Goal: Task Accomplishment & Management: Manage account settings

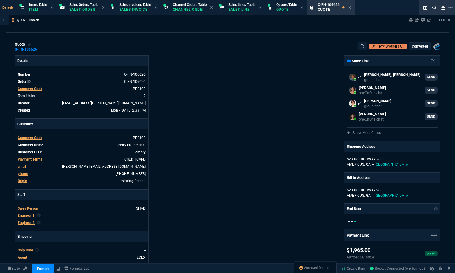
select select "12: [PERSON_NAME]"
click at [315, 267] on span "Approved Quotes" at bounding box center [316, 268] width 25 height 5
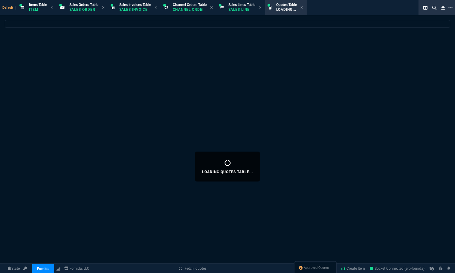
select select
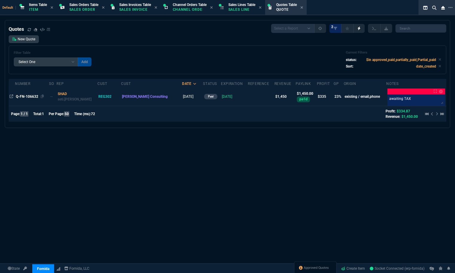
click at [28, 97] on span "Q-FN-106632" at bounding box center [27, 96] width 22 height 4
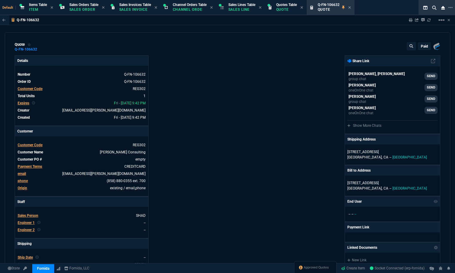
type input "27"
type input "393"
type input "17"
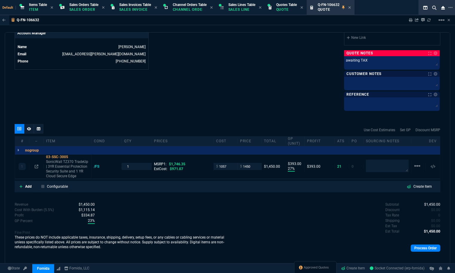
scroll to position [300, 0]
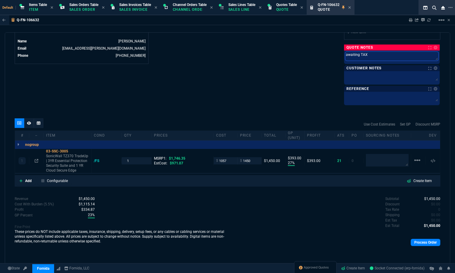
click at [362, 55] on textarea "awaiting TAX" at bounding box center [391, 56] width 93 height 9
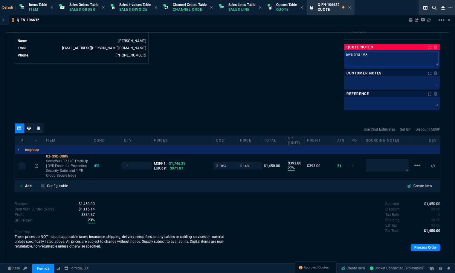
click at [362, 55] on textarea "awaiting TAX" at bounding box center [391, 58] width 93 height 14
type textarea "awaiting TATX"
type textarea "awaiting TAX"
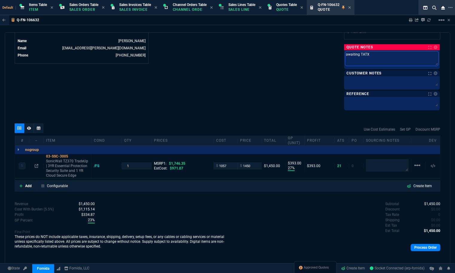
type textarea "awaiting TAX"
type textarea "awaiting TX"
type textarea "awaiting X"
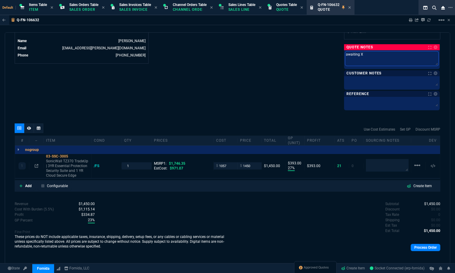
type textarea "awaitingX"
type textarea "awaitinX"
type textarea "awaitiX"
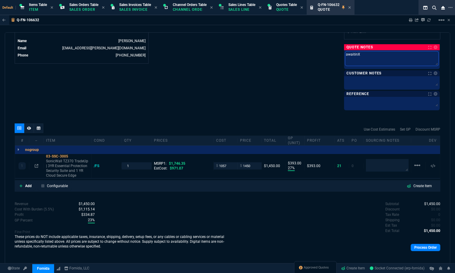
type textarea "awaitiX"
type textarea "awaitX"
type textarea "awaiX"
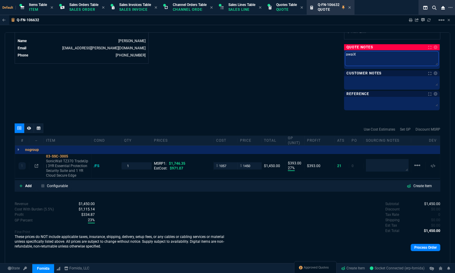
type textarea "awaX"
type textarea "awX"
type textarea "aX"
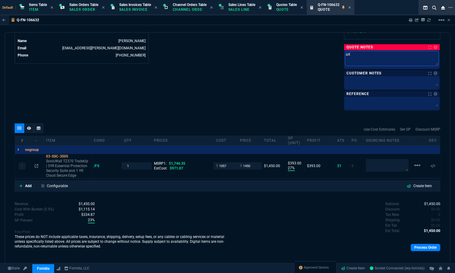
type textarea "X"
type textarea "T"
type textarea "Ta"
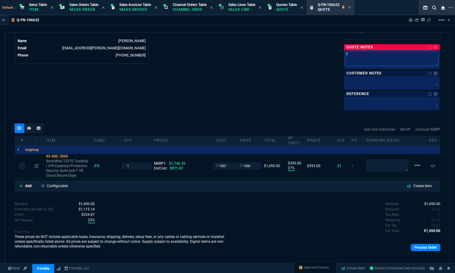
type textarea "Ta"
type textarea "Tax"
type textarea "Tax F"
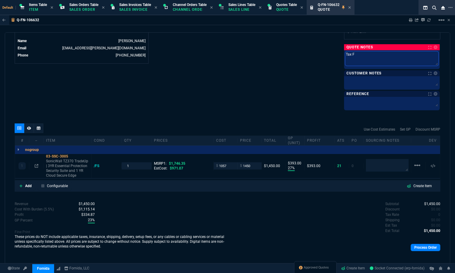
type textarea "Tax Fo"
type textarea "Tax For"
type textarea "Tax Form"
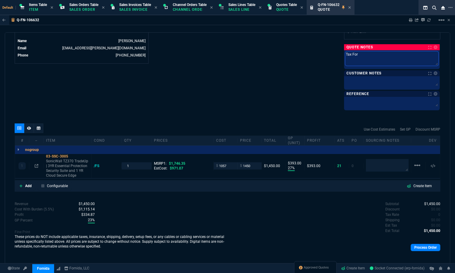
type textarea "Tax Form"
type textarea "Tax Form R"
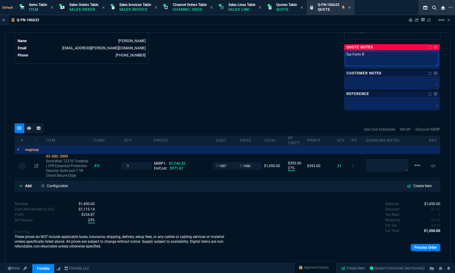
type textarea "Tax Form Re"
type textarea "Tax Form Rec"
type textarea "Tax Form Received"
type textarea "Tax Form Received:"
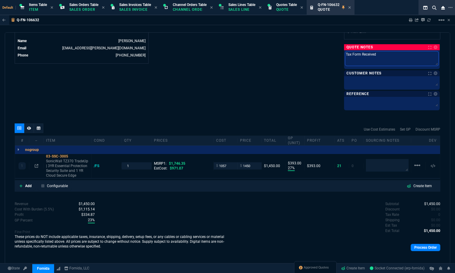
type textarea "Tax Form Received:"
type textarea "Tax Form Received: 0"
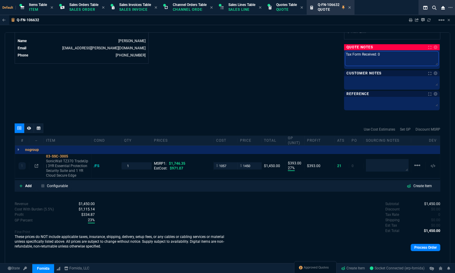
type textarea "Tax Form Received: 08"
type textarea "Tax Form Received: 08/"
type textarea "Tax Form Received: 08/1"
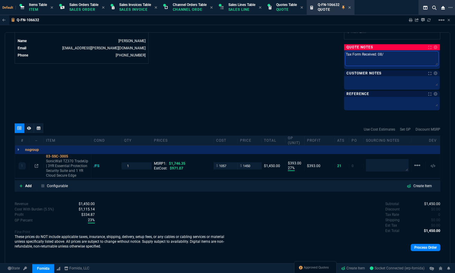
type textarea "Tax Form Received: 08/1"
type textarea "Tax Form Received: 08/11"
type textarea "Tax Form Received: 08/11/"
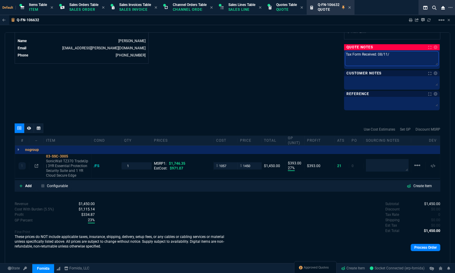
type textarea "Tax Form Received: 08/11/2"
type textarea "Tax Form Received: 08/11/20"
type textarea "Tax Form Received: 08/11/202"
type textarea "Tax Form Received: 08/11/2025"
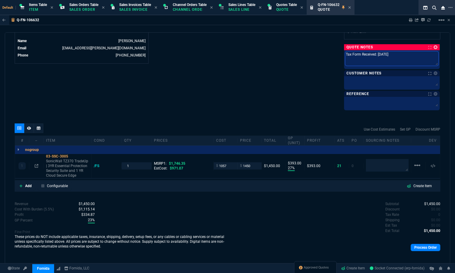
type textarea "Tax Form Received: 08/11/2025"
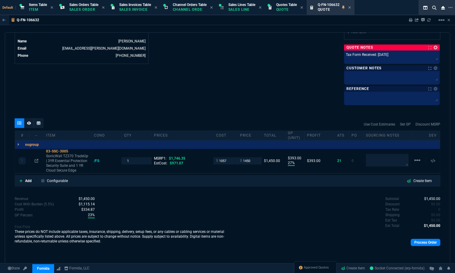
click at [434, 47] on link at bounding box center [436, 48] width 4 height 4
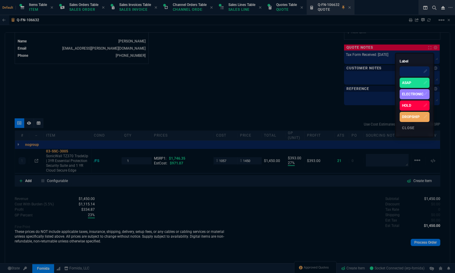
click at [407, 68] on div at bounding box center [415, 71] width 30 height 10
click at [294, 191] on div at bounding box center [227, 136] width 455 height 273
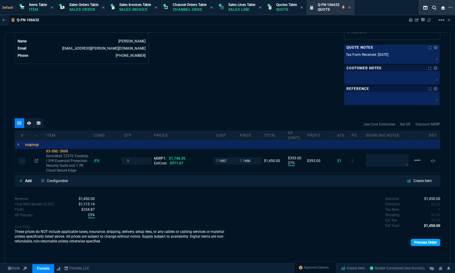
click at [416, 244] on link "Process Order" at bounding box center [426, 242] width 30 height 7
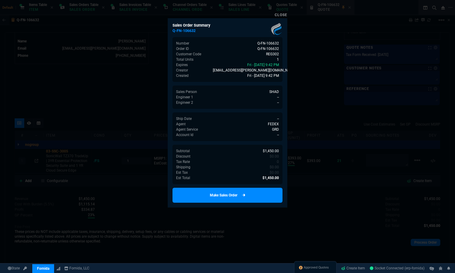
click at [257, 193] on link "Make Sales Order" at bounding box center [228, 195] width 110 height 15
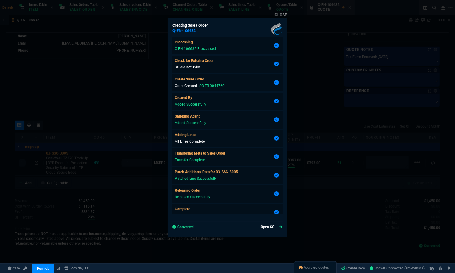
scroll to position [293, 0]
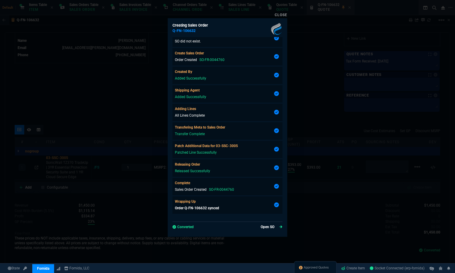
click at [262, 228] on link "Open SO" at bounding box center [272, 226] width 22 height 5
type input "27"
type input "393"
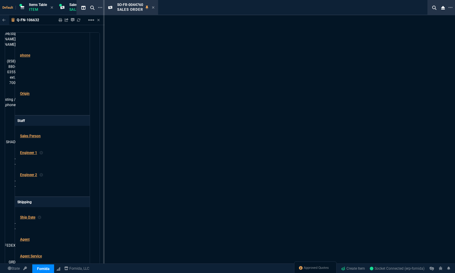
type input "17"
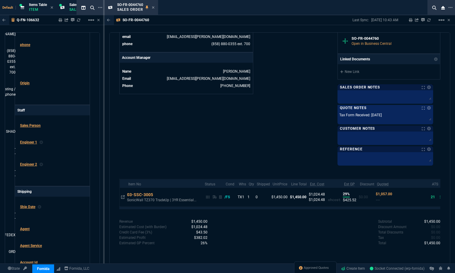
scroll to position [265, 0]
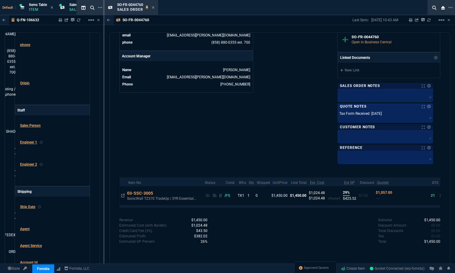
click at [433, 85] on div "Sales Order Notes Sales Order Notes" at bounding box center [386, 86] width 96 height 6
click at [431, 86] on link at bounding box center [429, 86] width 4 height 4
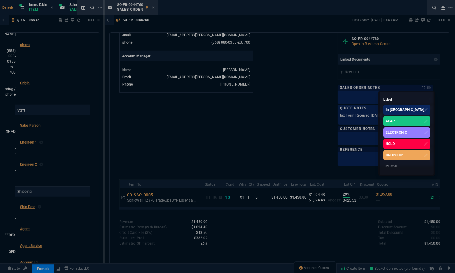
click at [407, 117] on div "ASAP" at bounding box center [406, 121] width 47 height 10
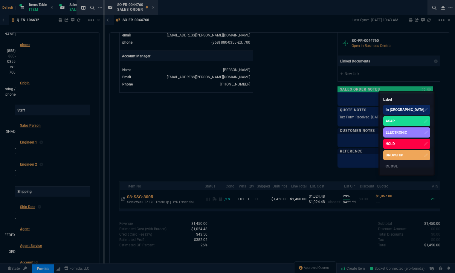
click at [196, 16] on div at bounding box center [227, 136] width 455 height 273
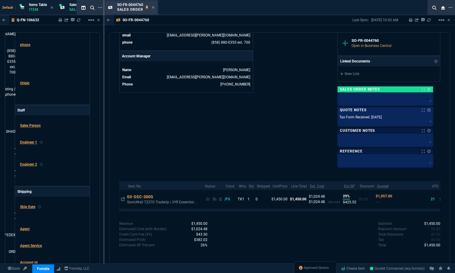
click at [151, 7] on div "SO-FR-0044760 Sales Order" at bounding box center [136, 7] width 38 height 10
click at [153, 7] on icon at bounding box center [153, 8] width 3 height 4
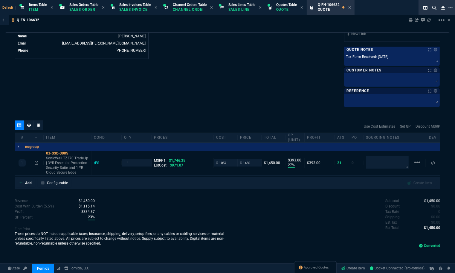
scroll to position [295, 0]
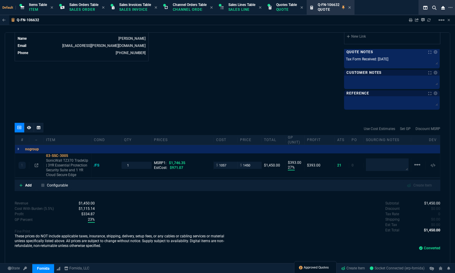
click at [315, 268] on span "Approved Quotes" at bounding box center [316, 268] width 25 height 5
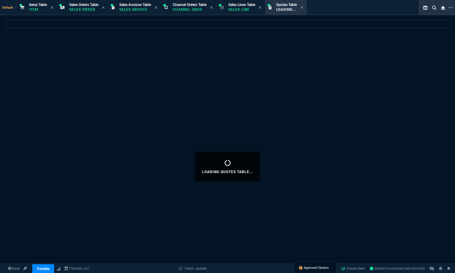
select select
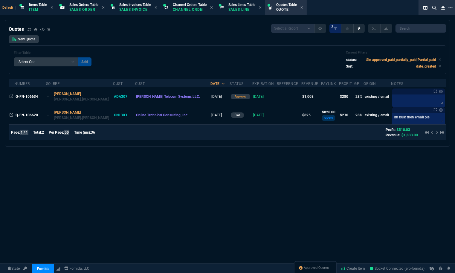
click at [28, 95] on span "Q-FN-106634" at bounding box center [27, 96] width 22 height 4
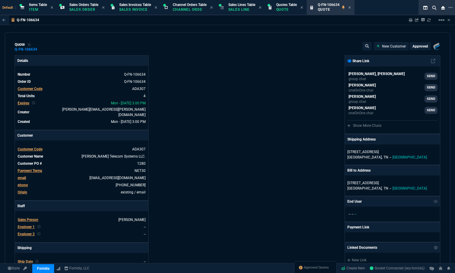
type input "31"
type input "109"
type input "499"
type input "32"
type input "50"
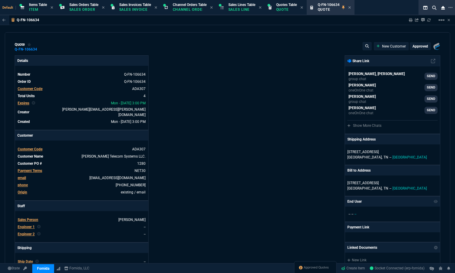
type input "195"
type input "30"
type input "21"
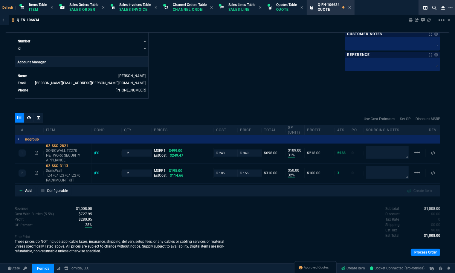
scroll to position [275, 0]
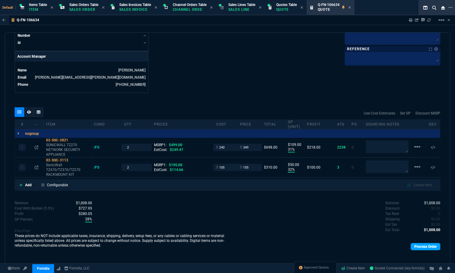
click at [417, 243] on link "Process Order" at bounding box center [426, 246] width 30 height 7
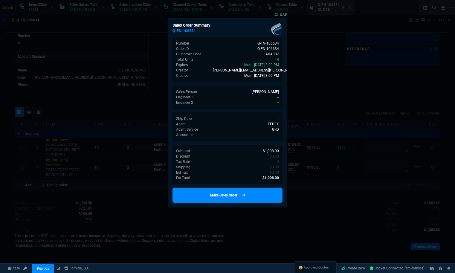
click at [243, 195] on icon at bounding box center [243, 195] width 3 height 4
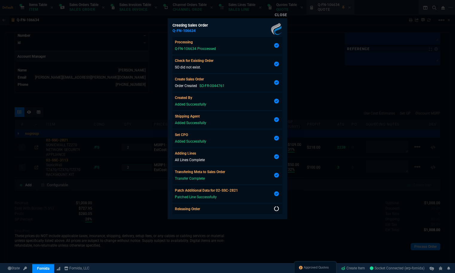
scroll to position [1, 0]
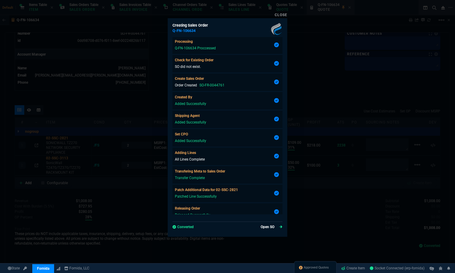
type input "31"
type input "109"
type input "32"
type input "50"
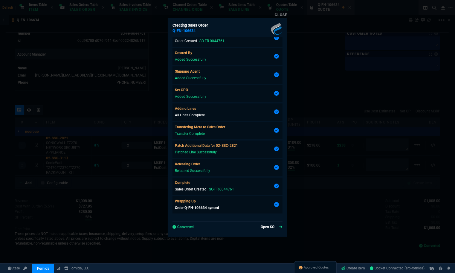
scroll to position [266, 0]
type input "30"
type input "21"
click at [263, 228] on link "Open SO" at bounding box center [272, 226] width 22 height 5
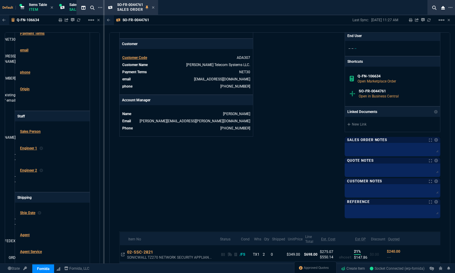
scroll to position [230, 0]
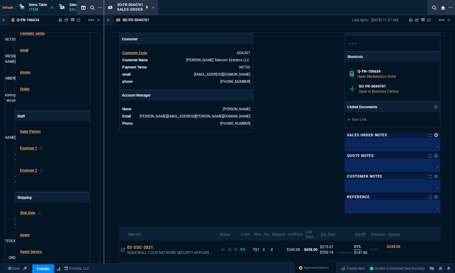
click at [434, 133] on link at bounding box center [436, 135] width 4 height 4
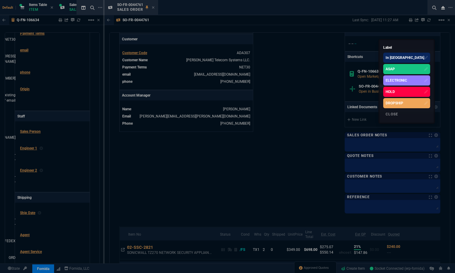
click at [395, 69] on div "ASAP" at bounding box center [390, 68] width 9 height 5
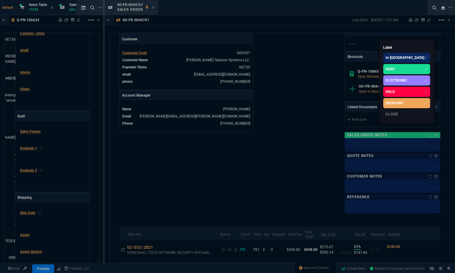
click at [307, 267] on div at bounding box center [227, 136] width 455 height 273
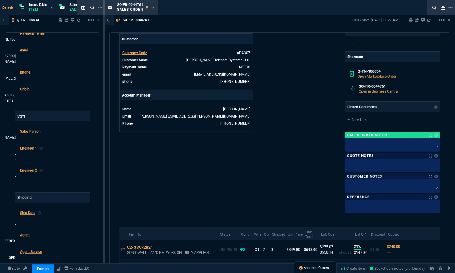
click at [307, 267] on span "Approved Quotes" at bounding box center [316, 268] width 25 height 5
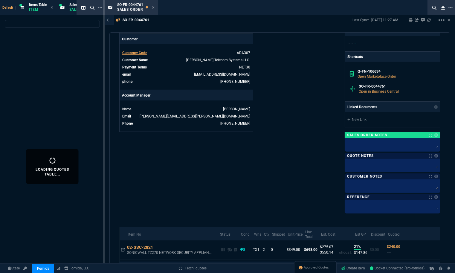
select select
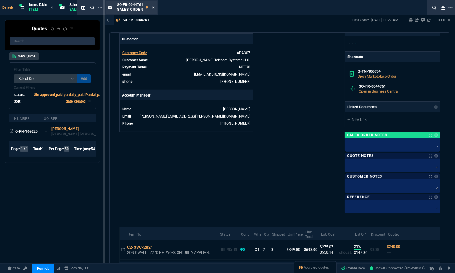
click at [153, 7] on icon at bounding box center [153, 7] width 2 height 2
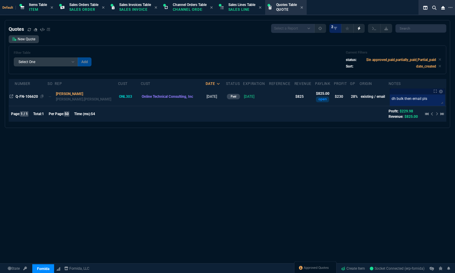
click at [33, 96] on span "Q-FN-106620" at bounding box center [27, 96] width 22 height 4
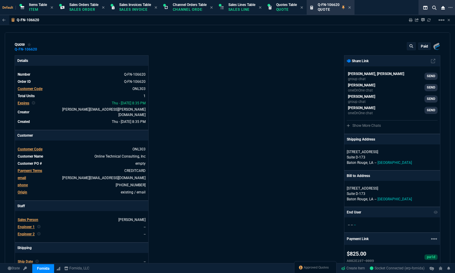
type input "32"
type input "261"
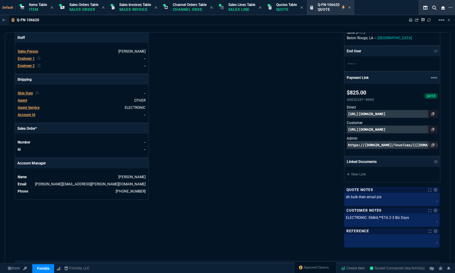
scroll to position [163, 0]
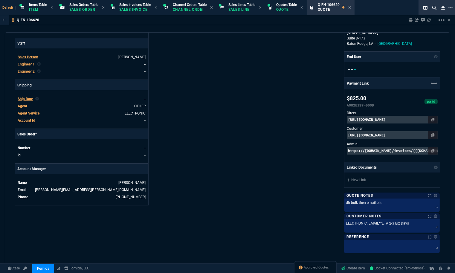
click at [26, 97] on span "Ship Date" at bounding box center [25, 99] width 15 height 4
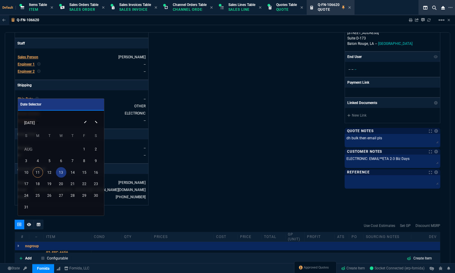
click at [62, 170] on div "13" at bounding box center [61, 172] width 10 height 10
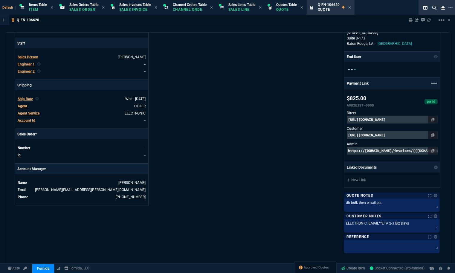
click at [191, 182] on div "Details Number Q-FN-106620 Order ID Q-FN-106620 Customer Code ONL303 Total Unit…" at bounding box center [121, 72] width 213 height 359
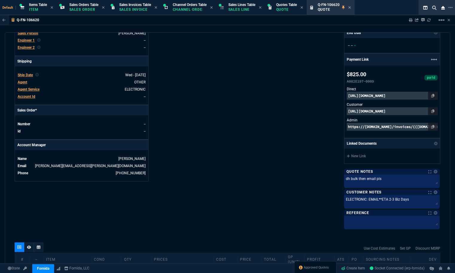
scroll to position [306, 0]
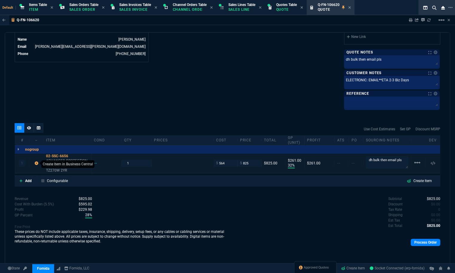
click at [35, 164] on icon at bounding box center [37, 163] width 4 height 4
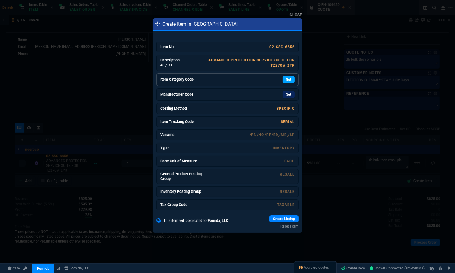
click at [286, 80] on link "Set" at bounding box center [289, 79] width 12 height 7
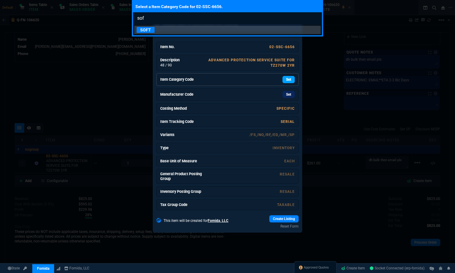
type input "soft"
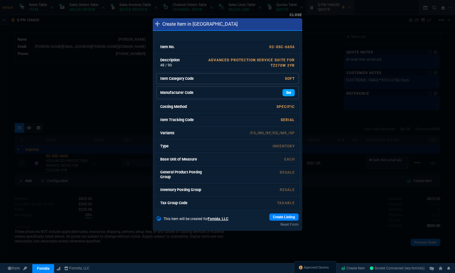
click at [289, 94] on link "Set" at bounding box center [289, 92] width 12 height 7
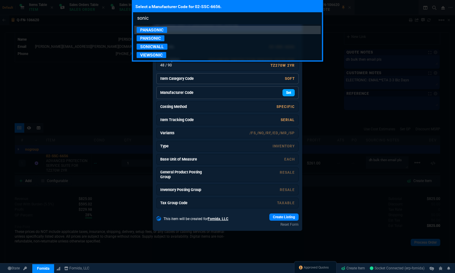
type input "sonicw"
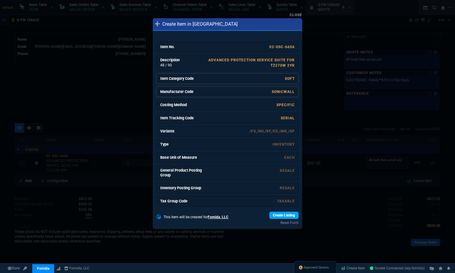
click at [270, 216] on link "Create Listing" at bounding box center [283, 215] width 29 height 7
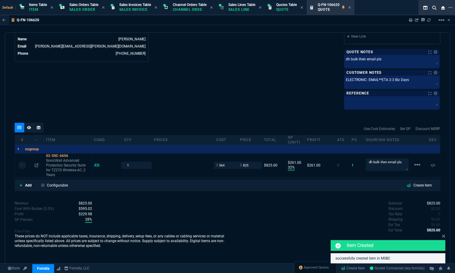
type input "1042.62"
type input "21"
click at [443, 236] on icon at bounding box center [443, 236] width 3 height 3
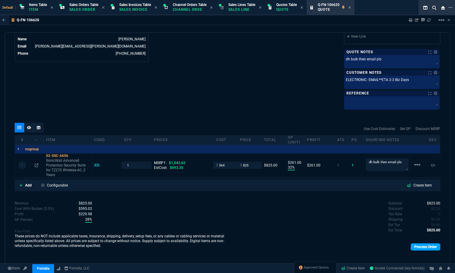
click at [419, 249] on link "Process Order" at bounding box center [426, 246] width 30 height 7
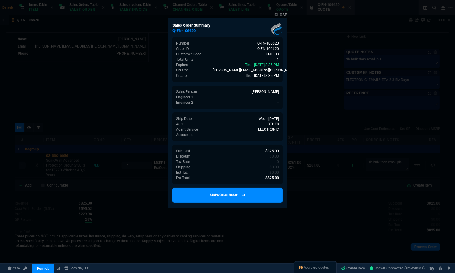
click at [269, 199] on link "Make Sales Order" at bounding box center [228, 195] width 110 height 15
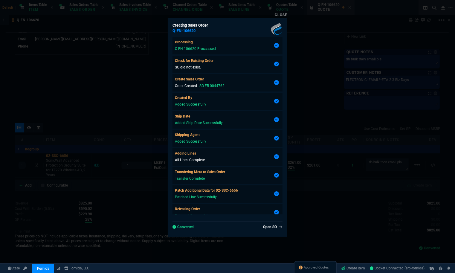
type input "32"
type input "261"
type input "21"
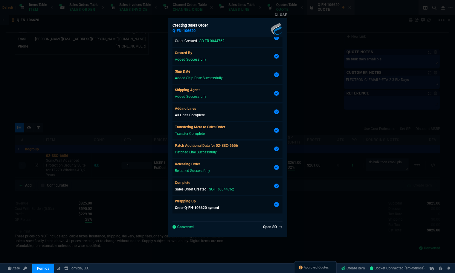
scroll to position [299, 0]
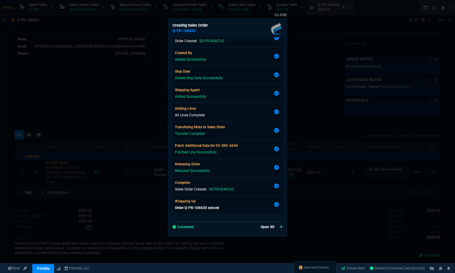
click at [263, 229] on link "Open SO" at bounding box center [272, 226] width 22 height 5
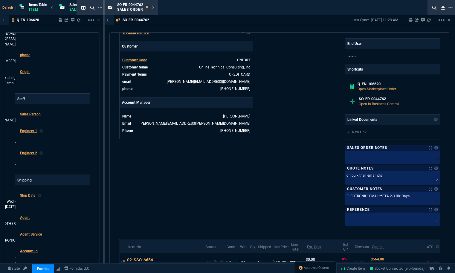
scroll to position [231, 0]
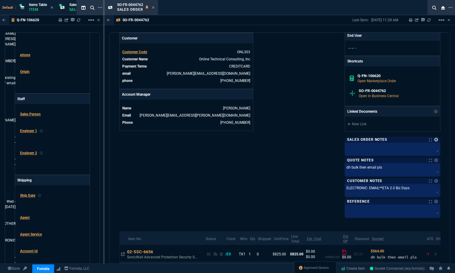
click at [434, 141] on link at bounding box center [436, 140] width 4 height 4
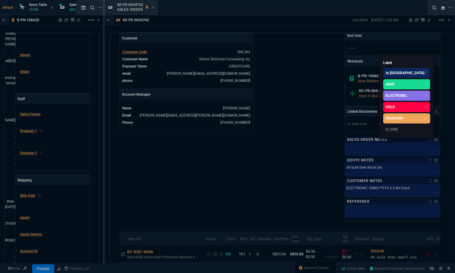
click at [407, 96] on div "ELECTRONIC" at bounding box center [397, 95] width 22 height 5
click at [282, 81] on div at bounding box center [227, 136] width 455 height 273
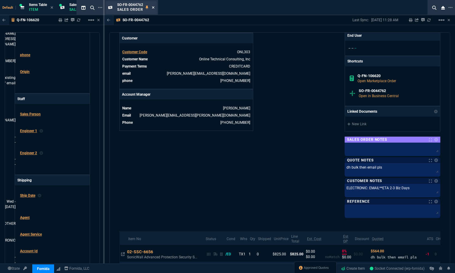
click at [154, 8] on icon at bounding box center [153, 7] width 2 height 2
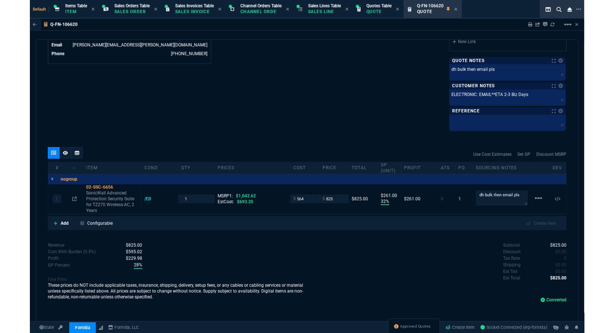
scroll to position [309, 0]
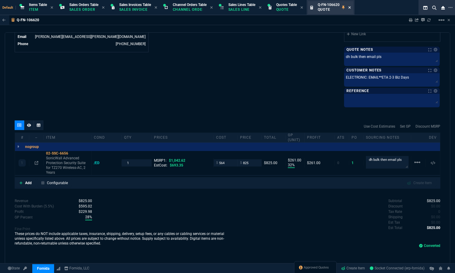
click at [351, 6] on icon at bounding box center [349, 8] width 3 height 4
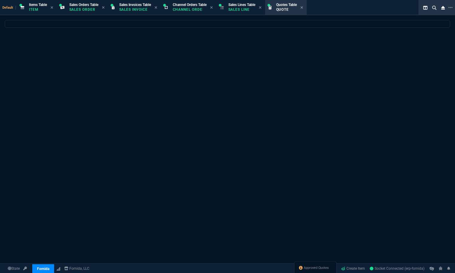
select select
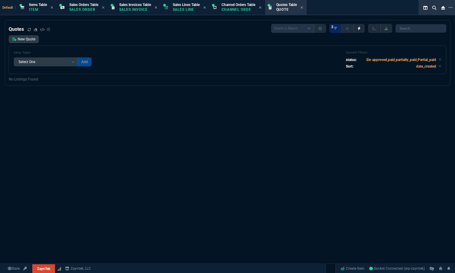
select select "12: [PERSON_NAME]"
select select
select select "12: [PERSON_NAME]"
select select
click at [317, 267] on span "Approved Quotes" at bounding box center [315, 268] width 25 height 5
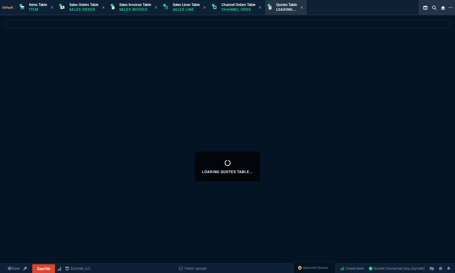
select select
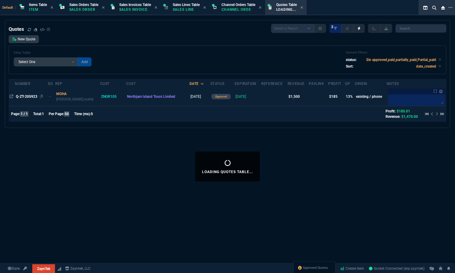
click at [21, 96] on span "Q-ZT-205923" at bounding box center [27, 96] width 22 height 4
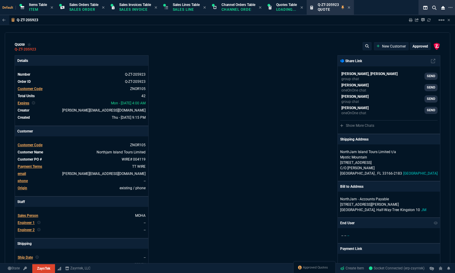
type input "17"
type input "6"
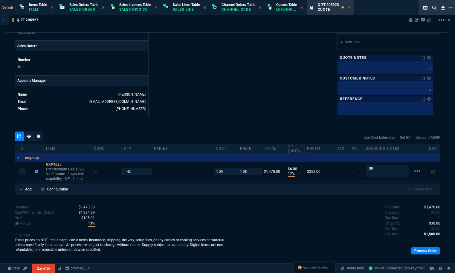
scroll to position [255, 0]
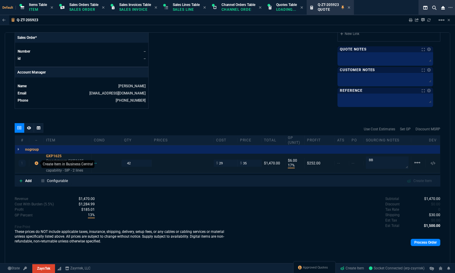
click at [35, 164] on icon at bounding box center [37, 163] width 4 height 4
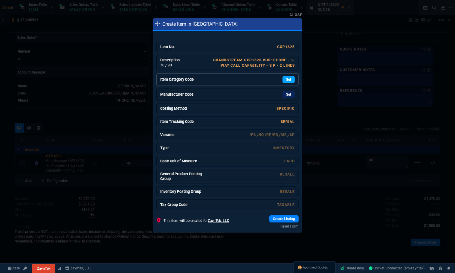
click at [288, 78] on link "Set" at bounding box center [289, 79] width 12 height 7
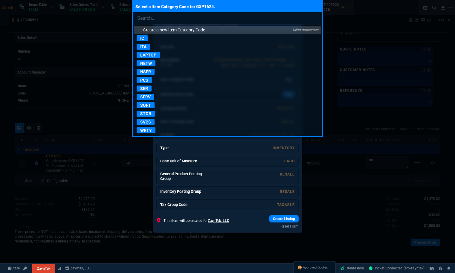
click at [147, 88] on p "SER" at bounding box center [144, 89] width 15 height 6
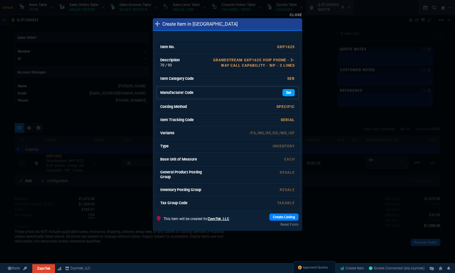
click at [286, 93] on link "Set" at bounding box center [289, 92] width 12 height 7
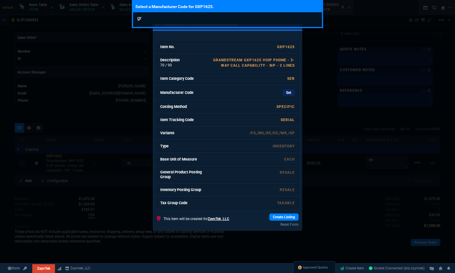
type input "g"
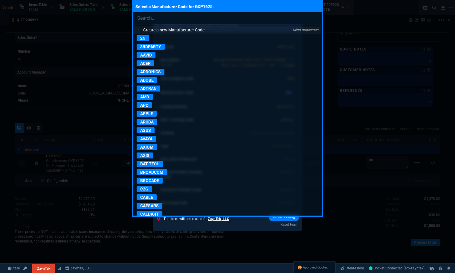
click at [171, 31] on p "Create a new Manufacturer Code" at bounding box center [173, 30] width 61 height 6
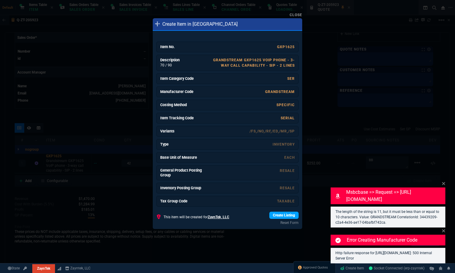
click at [277, 218] on link "Create Listing" at bounding box center [283, 215] width 29 height 7
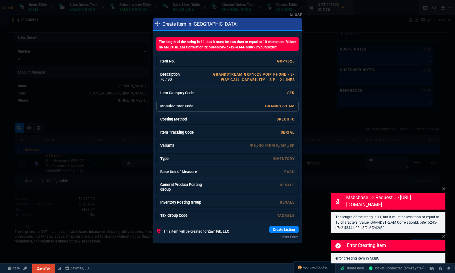
click at [272, 104] on link "GRANDSTREAM" at bounding box center [280, 106] width 30 height 4
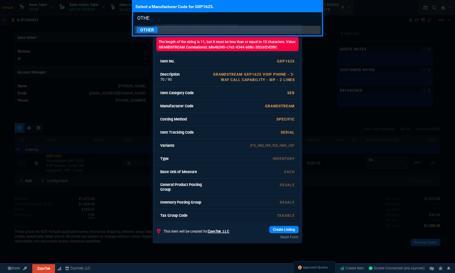
type input "OTHER"
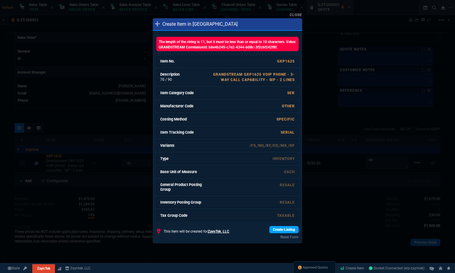
click at [271, 231] on link "Create Listing" at bounding box center [283, 229] width 29 height 7
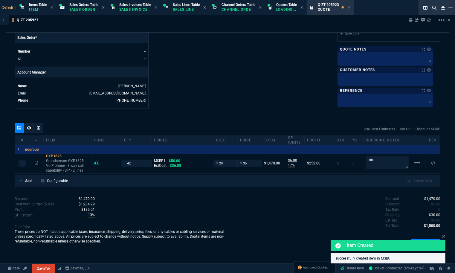
type input "50"
type input "30"
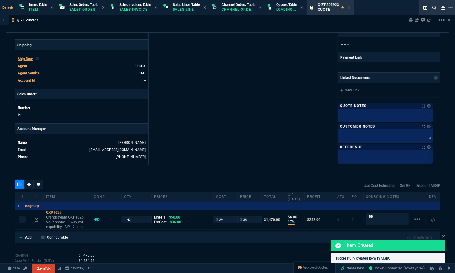
scroll to position [199, 0]
click at [21, 59] on span "Ship Date" at bounding box center [25, 59] width 15 height 4
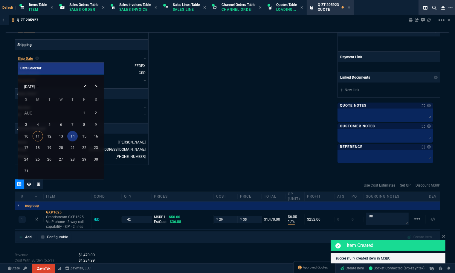
click at [70, 136] on div "14" at bounding box center [72, 136] width 10 height 10
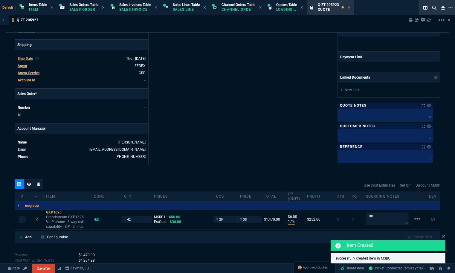
scroll to position [177, 0]
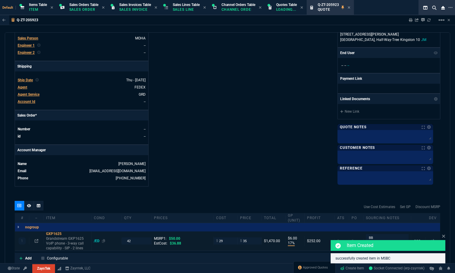
click at [97, 242] on div "/ED" at bounding box center [99, 241] width 11 height 5
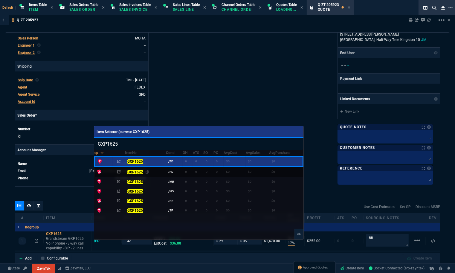
click at [138, 171] on mark "GXP1625" at bounding box center [135, 172] width 16 height 4
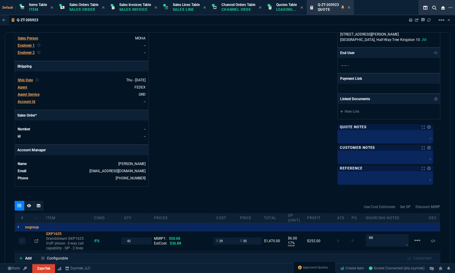
scroll to position [255, 0]
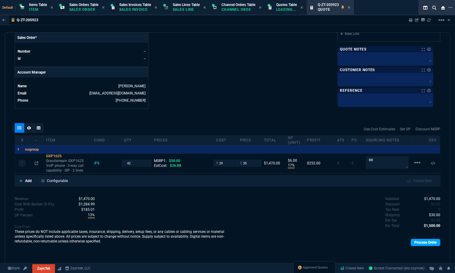
click at [411, 244] on link "Process Order" at bounding box center [426, 242] width 30 height 7
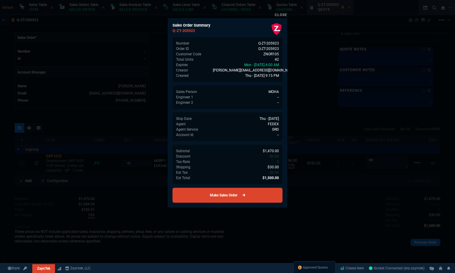
click at [260, 194] on link "Make Sales Order" at bounding box center [228, 195] width 110 height 15
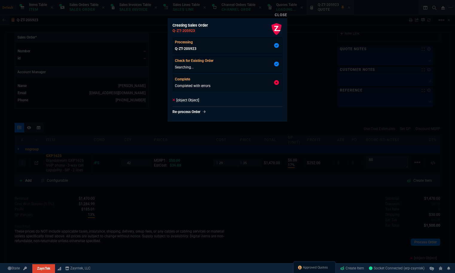
type input "17"
type input "6"
type input "30"
click at [260, 194] on div at bounding box center [227, 136] width 455 height 273
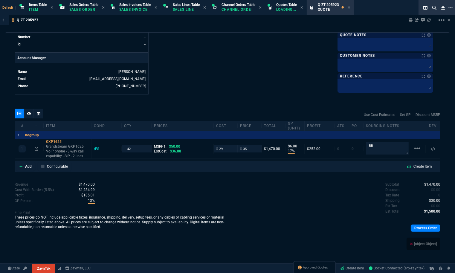
scroll to position [271, 0]
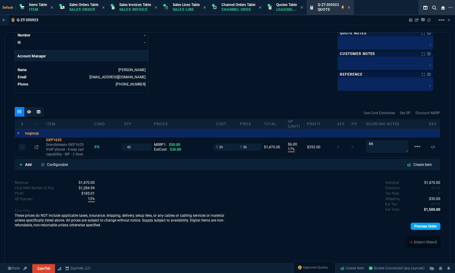
click at [419, 225] on link "Process Order" at bounding box center [426, 226] width 30 height 7
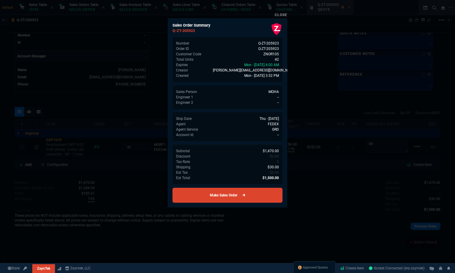
click at [267, 195] on link "Make Sales Order" at bounding box center [228, 195] width 110 height 15
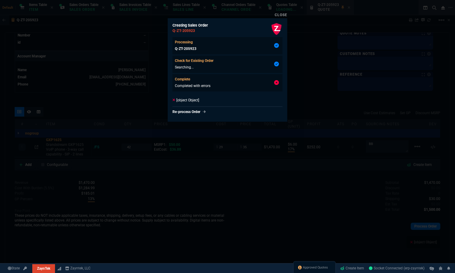
type input "17"
type input "6"
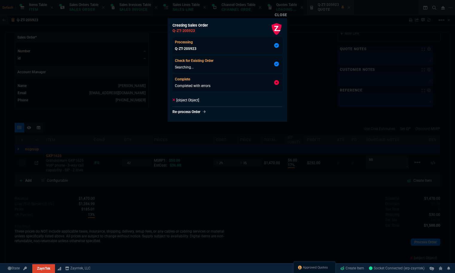
type input "30"
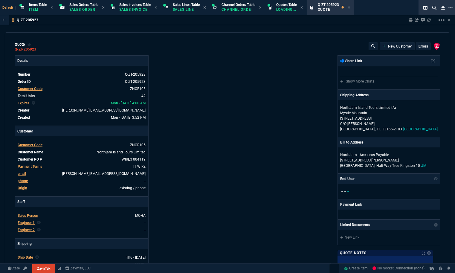
select select "12: [PERSON_NAME]"
type input "17"
type input "6"
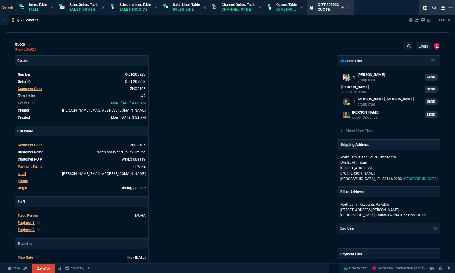
scroll to position [271, 0]
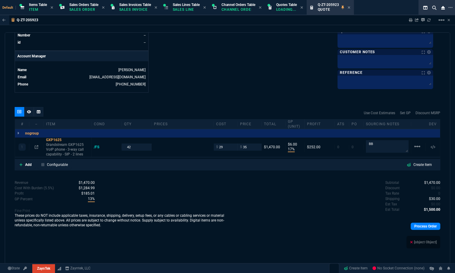
type input "50"
type input "30"
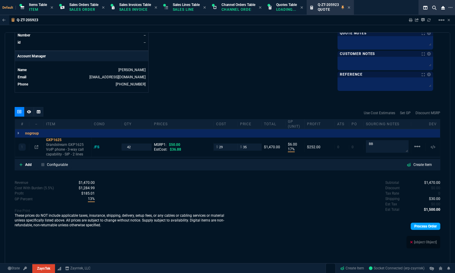
click at [411, 227] on link "Process Order" at bounding box center [426, 226] width 30 height 7
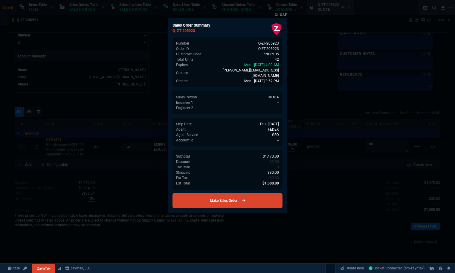
click at [264, 193] on link "Make Sales Order" at bounding box center [228, 200] width 110 height 15
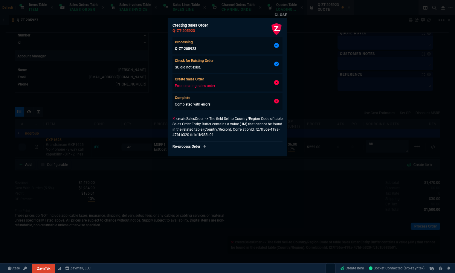
type input "17"
type input "6"
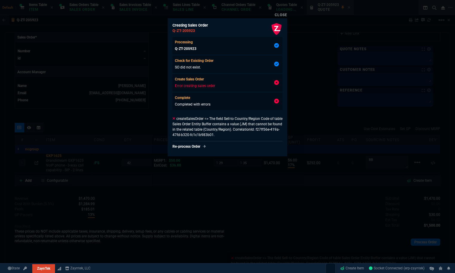
type input "30"
click at [264, 193] on div at bounding box center [227, 136] width 455 height 273
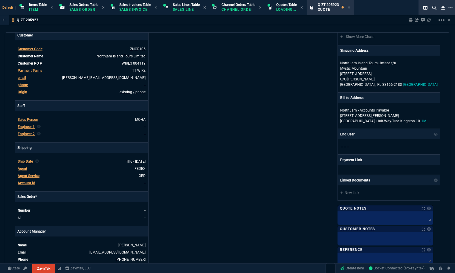
scroll to position [0, 0]
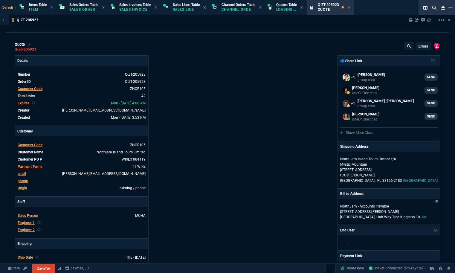
click at [383, 212] on p "[STREET_ADDRESS][PERSON_NAME]" at bounding box center [388, 211] width 97 height 5
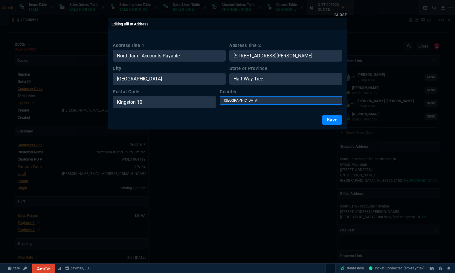
click at [285, 102] on select "USA Canada Mexico Algeria Andorra Angola Anguilla Antigua &amp; Barbuda Argenti…" at bounding box center [281, 100] width 123 height 9
select select "US"
click at [229, 96] on select "USA Canada Mexico Algeria Andorra Angola Anguilla Antigua &amp; Barbuda Argenti…" at bounding box center [281, 100] width 123 height 9
click at [329, 118] on button "Save" at bounding box center [332, 120] width 20 height 10
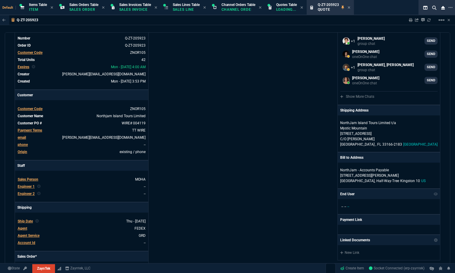
scroll to position [277, 0]
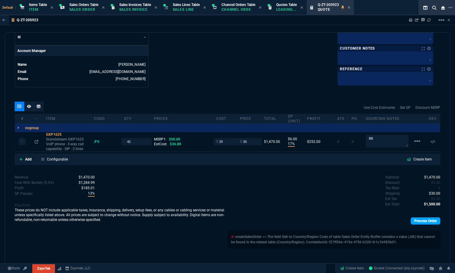
click at [426, 225] on link "Process Order" at bounding box center [426, 220] width 30 height 7
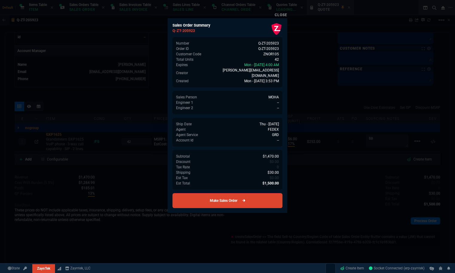
click at [250, 198] on link "Make Sales Order" at bounding box center [228, 200] width 110 height 15
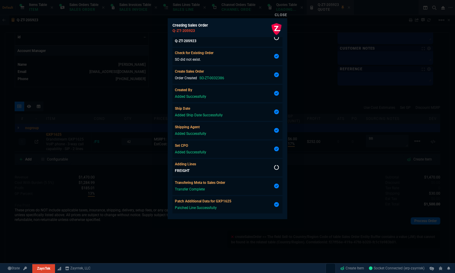
scroll to position [19, 0]
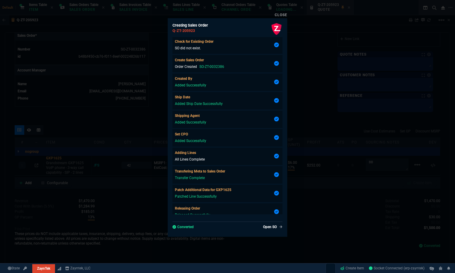
type input "17"
type input "6"
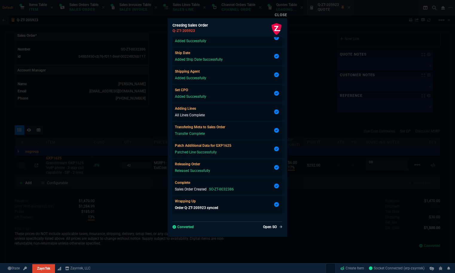
scroll to position [250, 0]
type input "30"
click at [268, 226] on link "Open SO" at bounding box center [272, 226] width 22 height 5
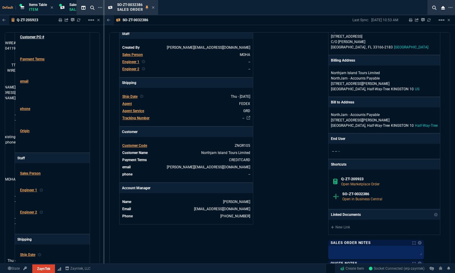
scroll to position [0, 0]
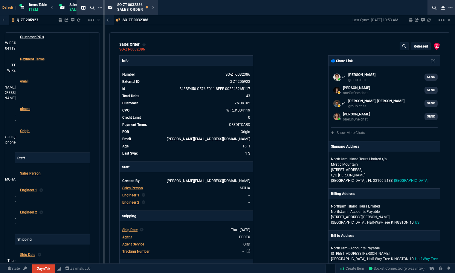
click at [416, 48] on p "Released" at bounding box center [421, 46] width 14 height 5
click at [398, 69] on button "radio_button_unchecked Open" at bounding box center [398, 72] width 53 height 14
click at [321, 80] on div at bounding box center [227, 136] width 455 height 273
click at [428, 20] on icon at bounding box center [429, 20] width 4 height 4
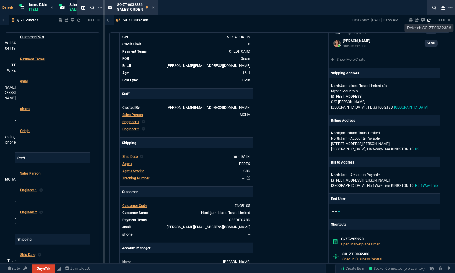
scroll to position [76, 0]
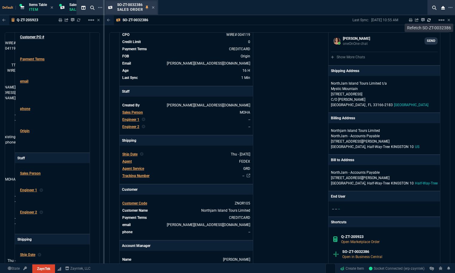
click at [155, 6] on div "SO-ZT-0032386 Sales Order" at bounding box center [131, 7] width 51 height 13
click at [152, 7] on icon at bounding box center [153, 8] width 3 height 4
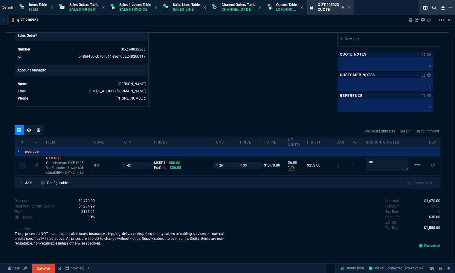
scroll to position [250, 0]
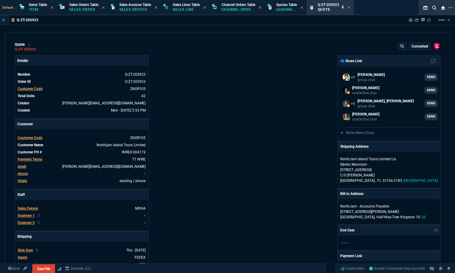
select select "12: [PERSON_NAME]"
click at [429, 20] on icon at bounding box center [429, 20] width 4 height 4
type input "17"
type input "6"
type input "50"
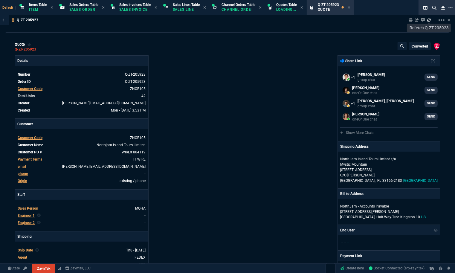
type input "30"
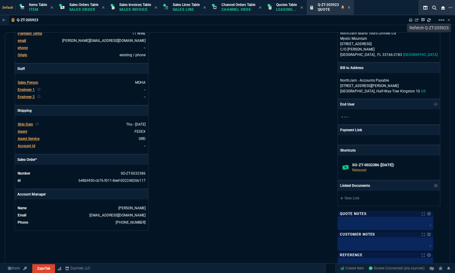
scroll to position [102, 0]
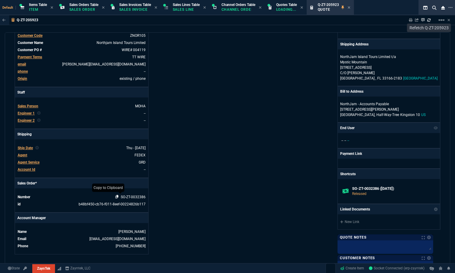
click at [117, 197] on icon at bounding box center [116, 197] width 3 height 4
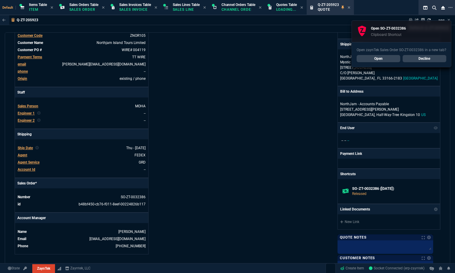
click at [425, 57] on link "Decline" at bounding box center [425, 58] width 44 height 7
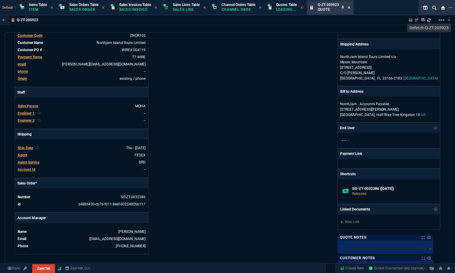
click at [350, 7] on icon at bounding box center [349, 8] width 3 height 4
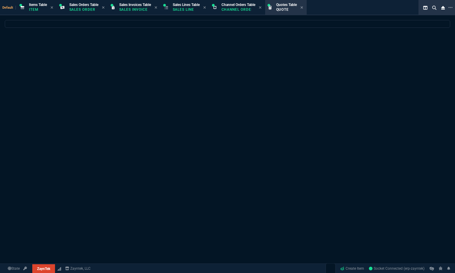
select select
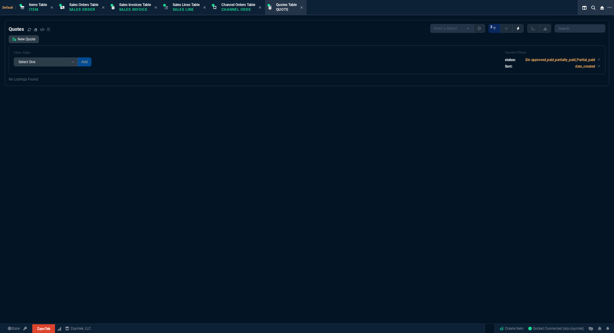
select select "12: [PERSON_NAME]"
select select
